Goal: Transaction & Acquisition: Purchase product/service

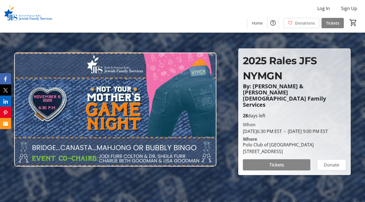
click at [274, 163] on span "Tickets" at bounding box center [276, 164] width 15 height 7
